Goal: Check status: Check status

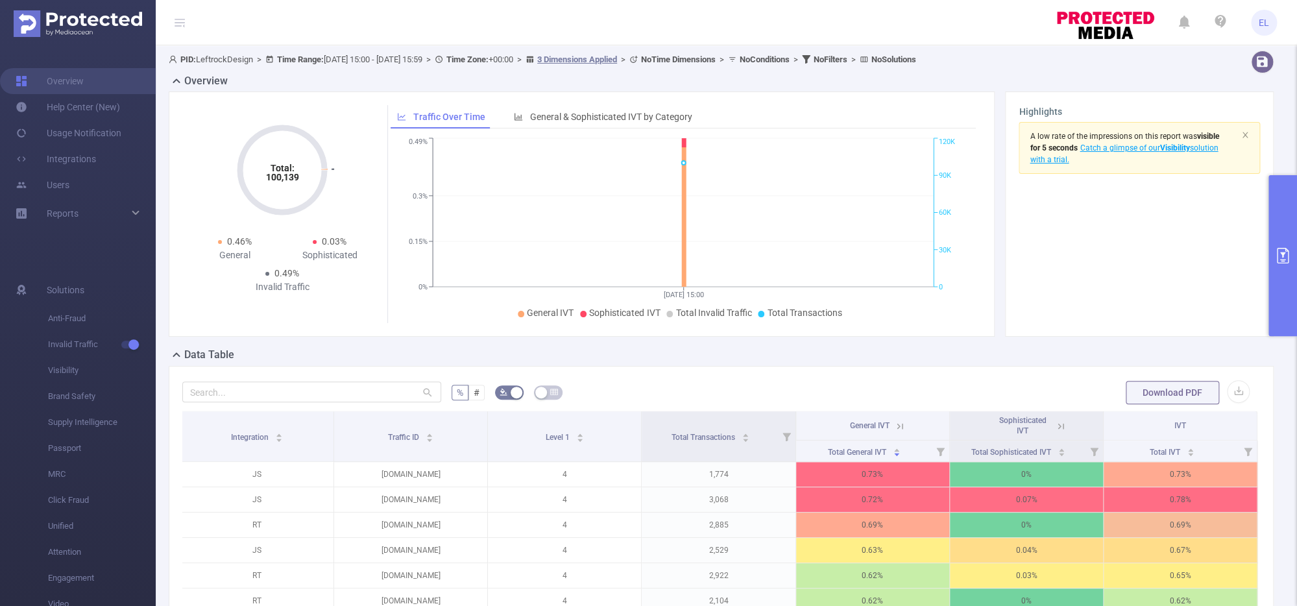
click at [1275, 259] on icon "primary" at bounding box center [1283, 256] width 16 height 16
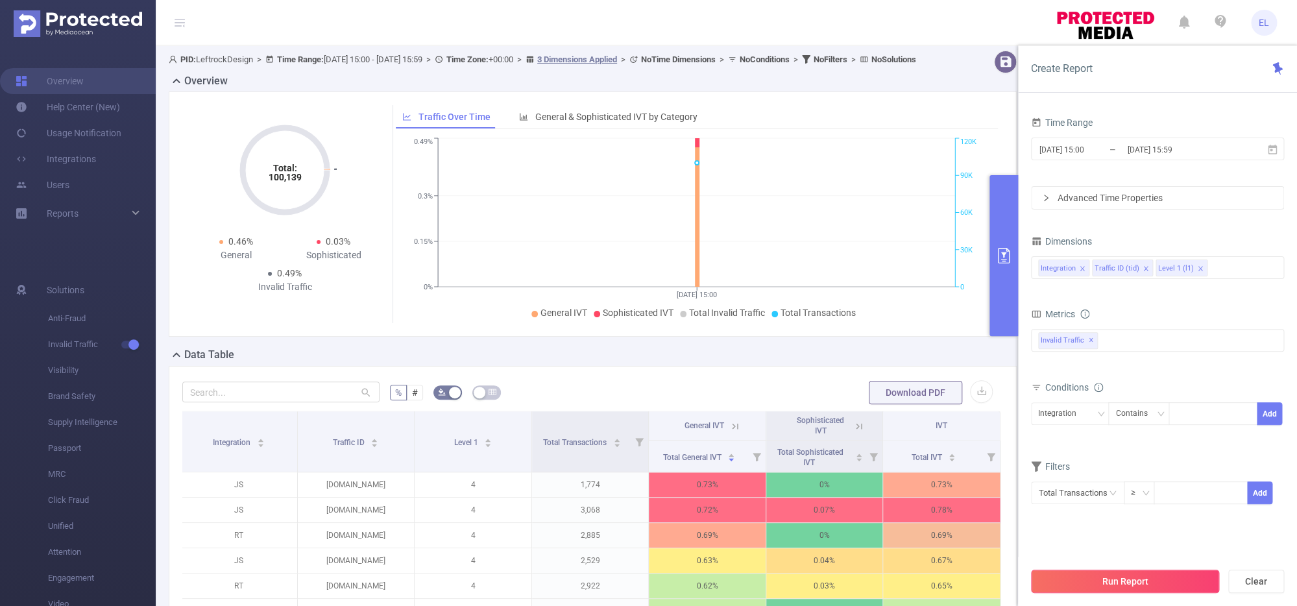
click at [1114, 572] on button "Run Report" at bounding box center [1125, 581] width 188 height 23
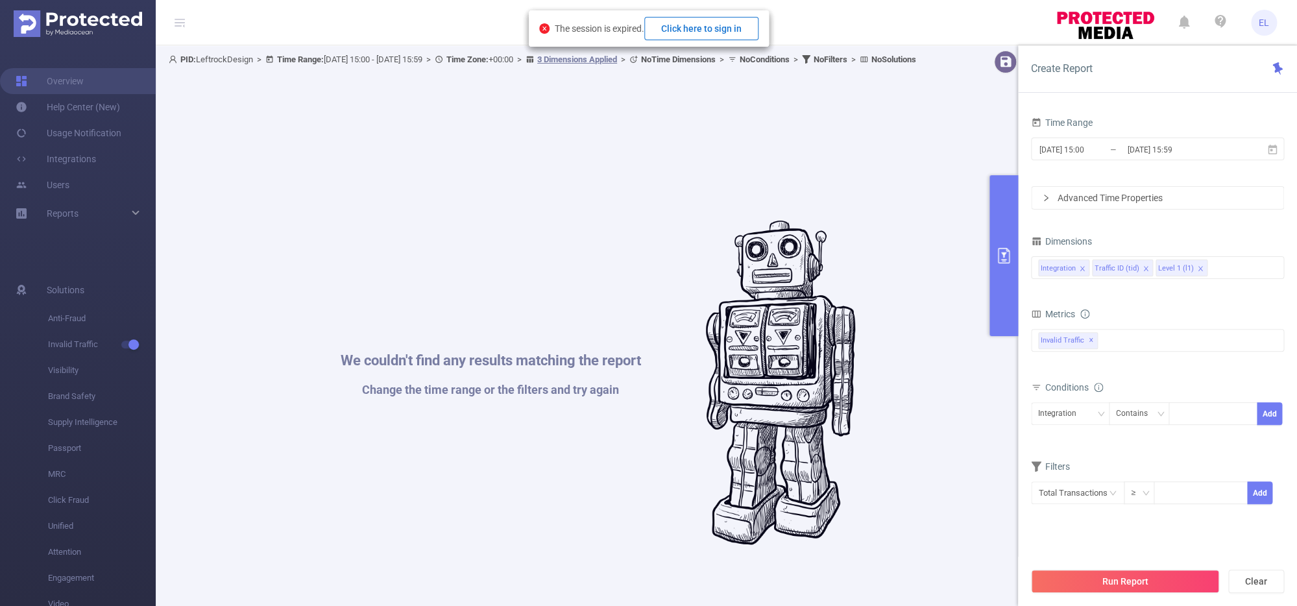
click at [732, 33] on button "Click here to sign in" at bounding box center [701, 28] width 114 height 23
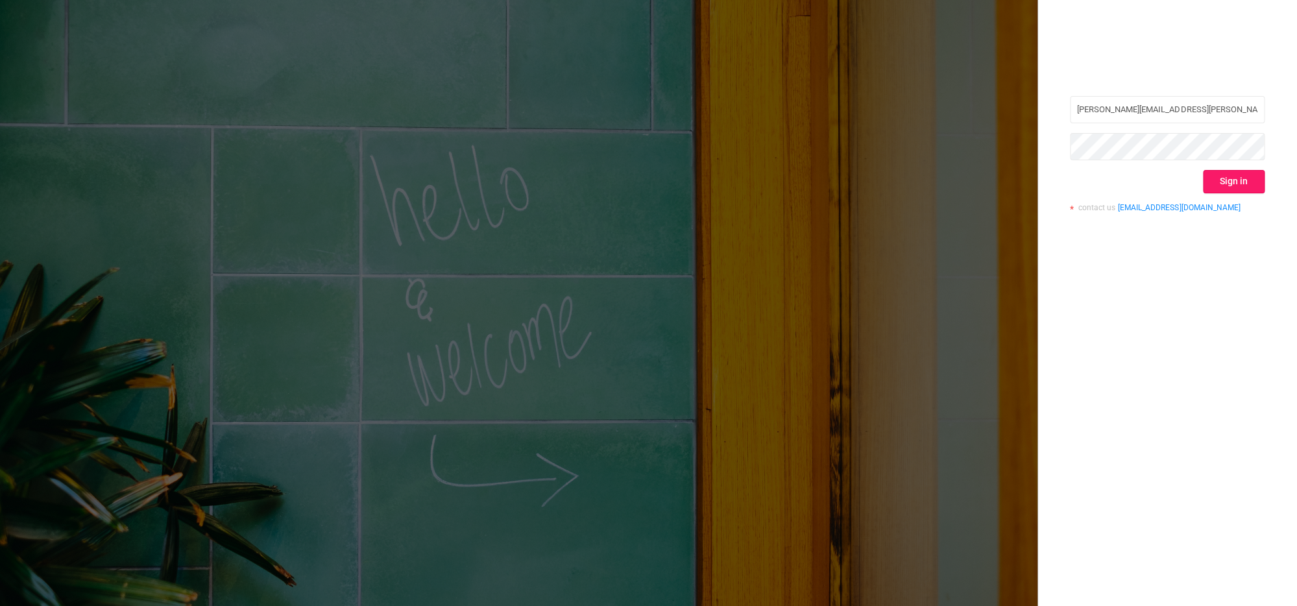
click at [1227, 186] on button "Sign in" at bounding box center [1234, 181] width 62 height 23
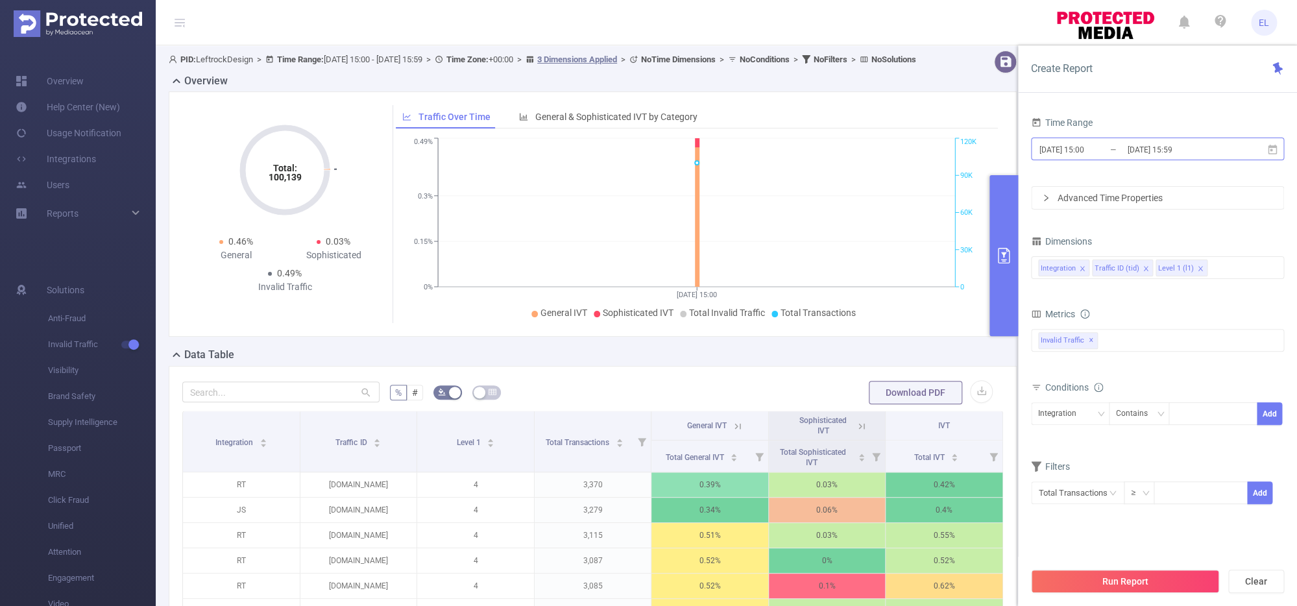
click at [1101, 156] on input "[DATE] 15:00" at bounding box center [1090, 150] width 105 height 18
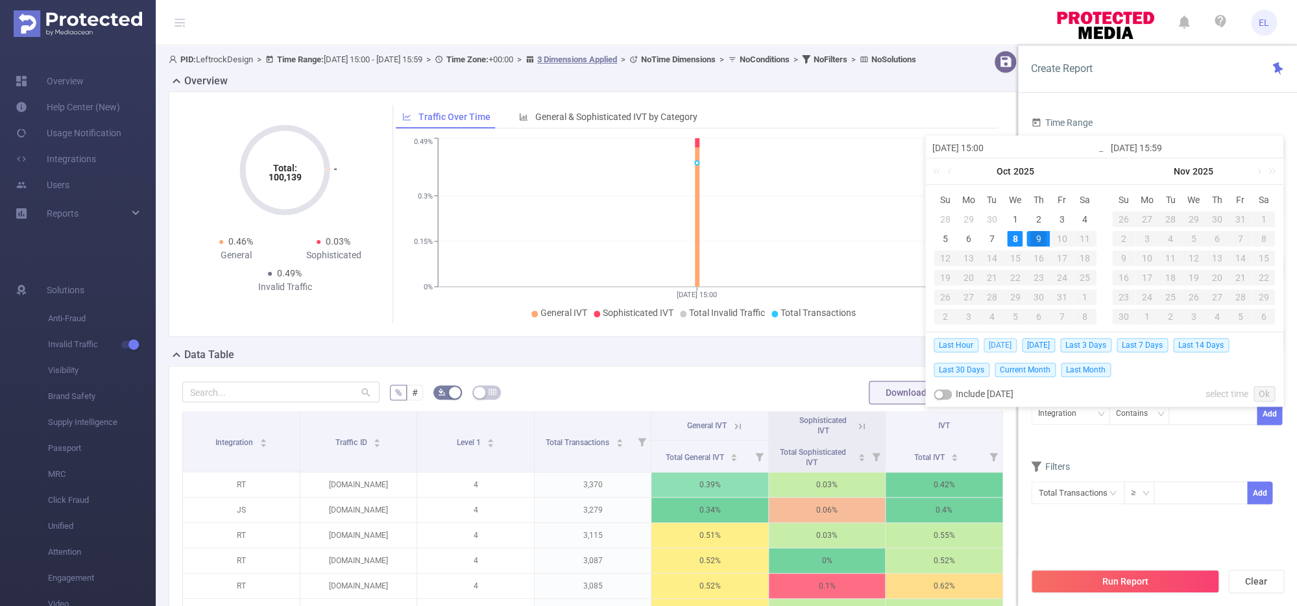
click at [999, 343] on span "[DATE]" at bounding box center [999, 345] width 33 height 14
type input "[DATE] 00:00"
type input "[DATE] 23:59"
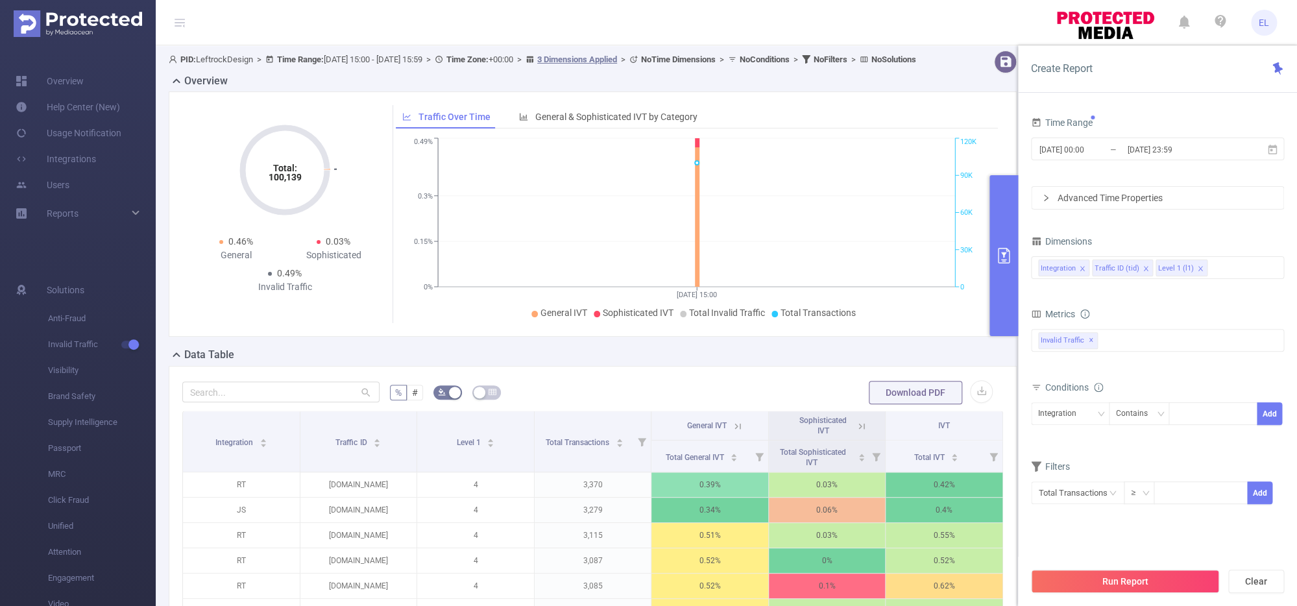
click at [999, 337] on div "Total: 100,139 Total: 100,139 0.46% General 0.03% Sophisticated 0.49% Invalid T…" at bounding box center [593, 213] width 848 height 245
click at [1129, 581] on button "Run Report" at bounding box center [1125, 581] width 188 height 23
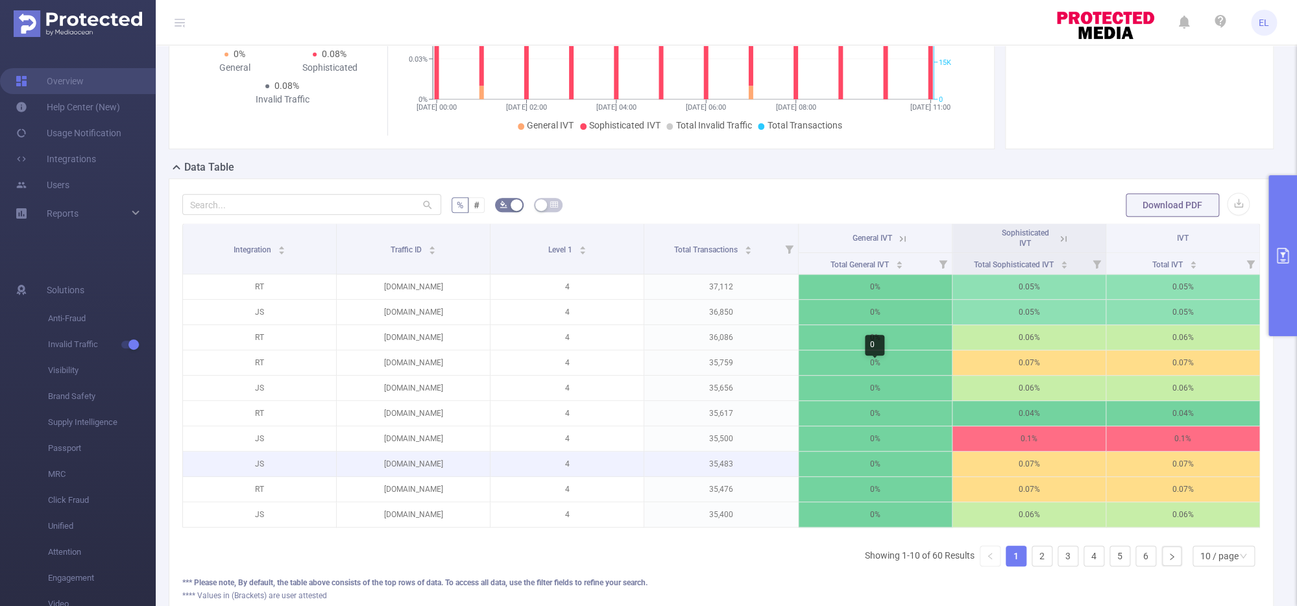
scroll to position [187, 0]
click at [1292, 236] on button "primary" at bounding box center [1282, 255] width 29 height 161
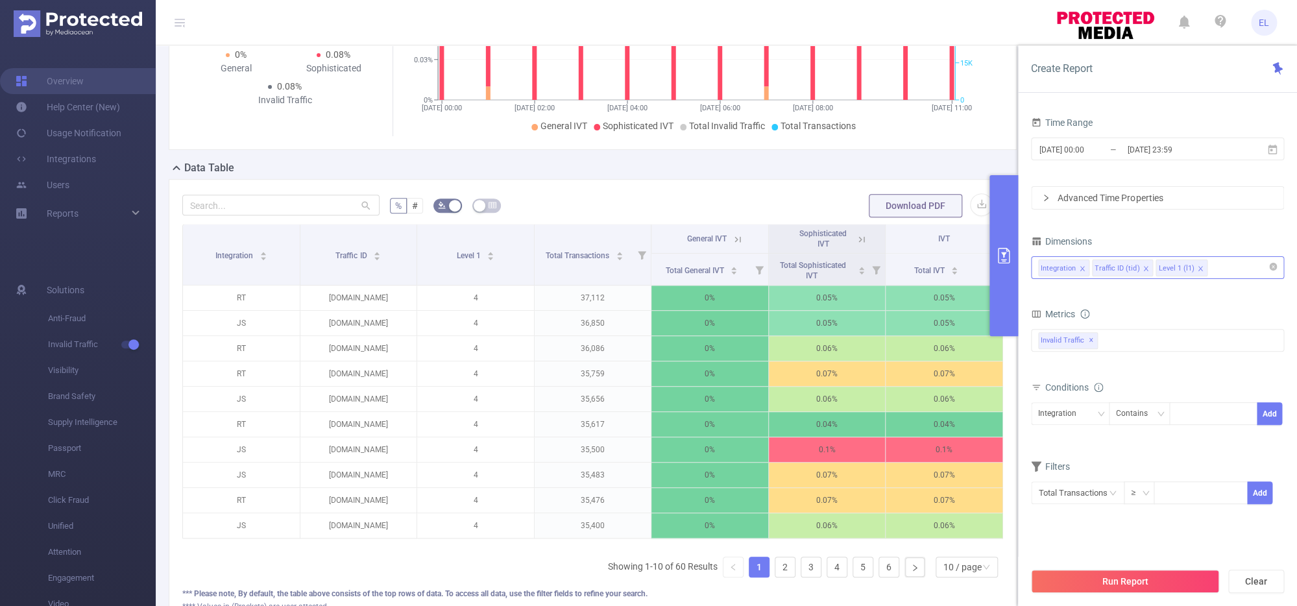
click at [1145, 271] on icon "icon: close" at bounding box center [1145, 268] width 6 height 6
click at [1151, 575] on button "Run Report" at bounding box center [1125, 581] width 188 height 23
